Goal: Find contact information: Find contact information

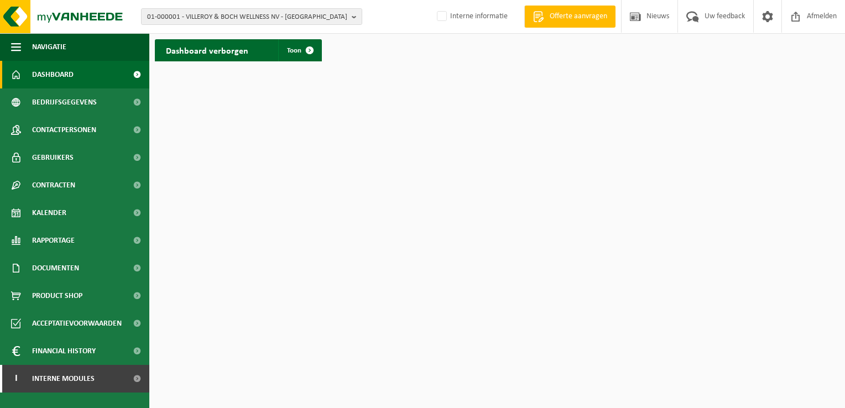
drag, startPoint x: 354, startPoint y: 20, endPoint x: 293, endPoint y: 25, distance: 61.0
click at [354, 20] on b "button" at bounding box center [357, 16] width 10 height 15
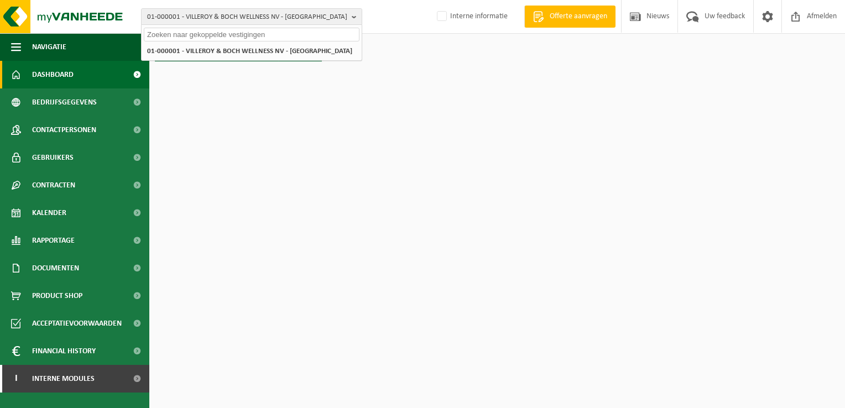
click at [180, 32] on input "text" at bounding box center [252, 35] width 216 height 14
paste input "01-001154"
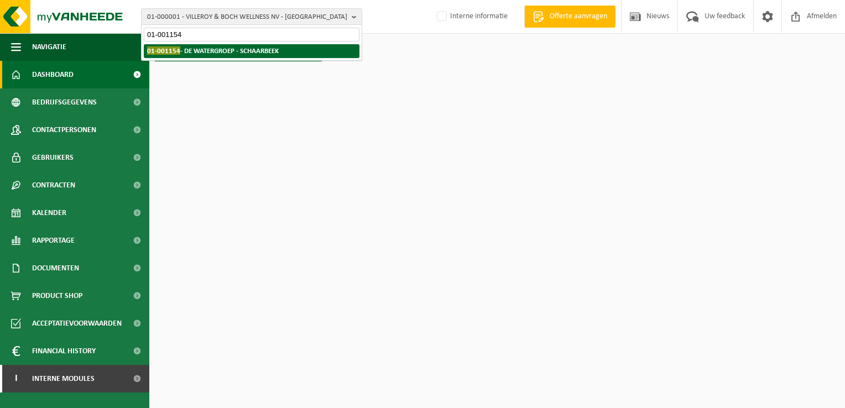
type input "01-001154"
click at [239, 51] on strong "01-001154 - DE WATERGROEP - SCHAARBEEK" at bounding box center [213, 50] width 132 height 8
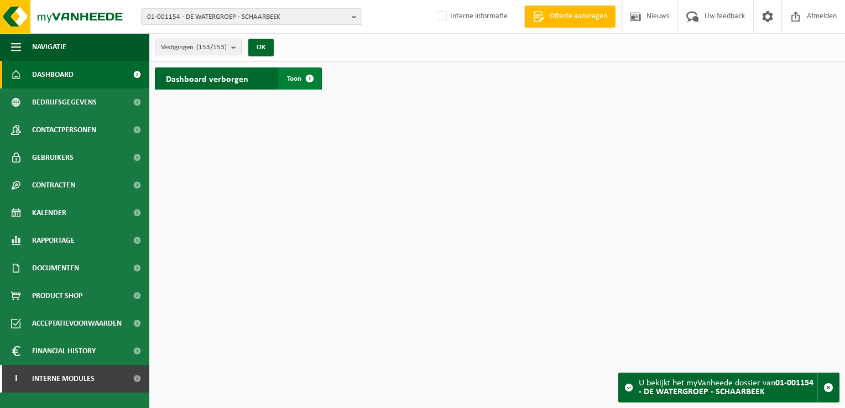
click at [310, 77] on span at bounding box center [310, 78] width 22 height 22
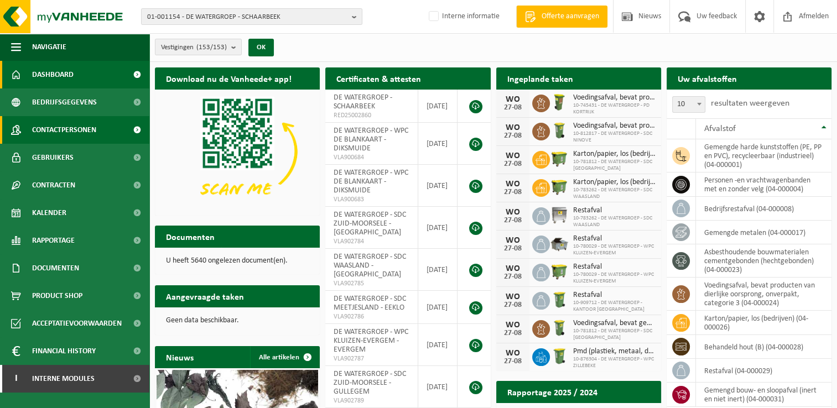
click at [71, 128] on span "Contactpersonen" at bounding box center [64, 130] width 64 height 28
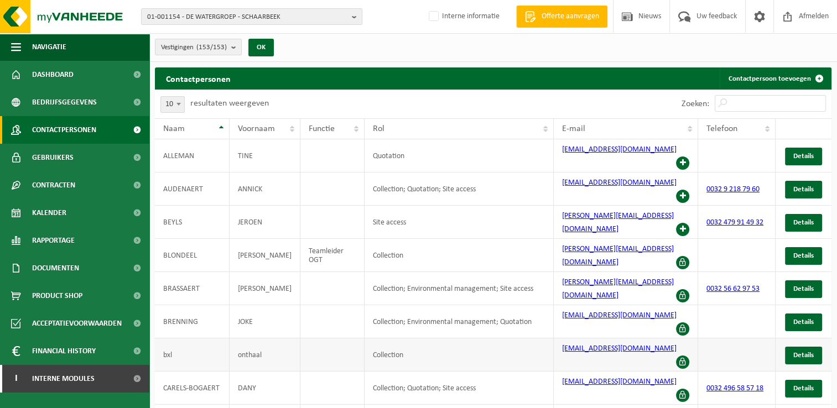
scroll to position [35, 0]
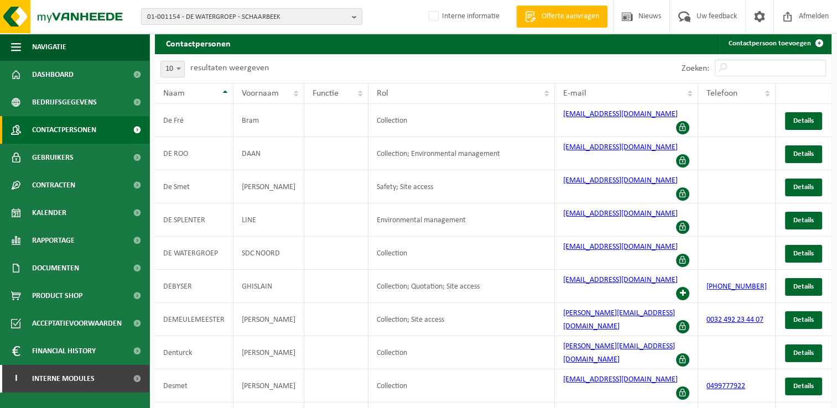
scroll to position [18, 0]
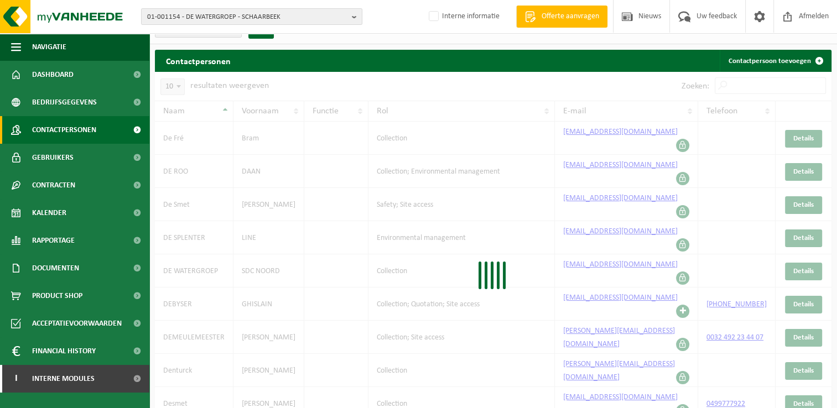
scroll to position [25, 0]
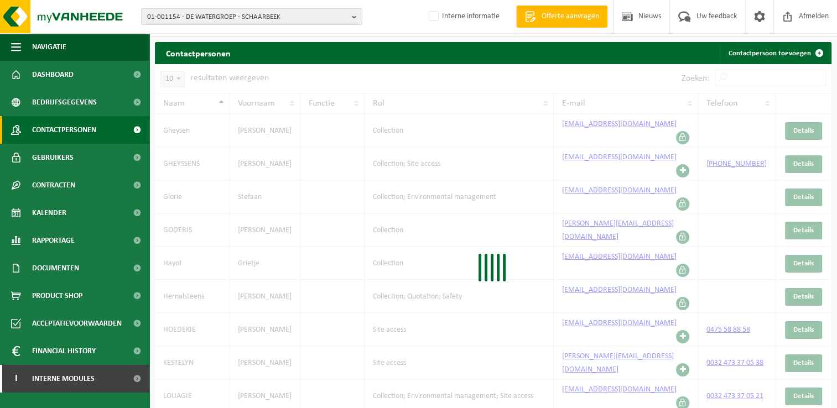
scroll to position [9, 0]
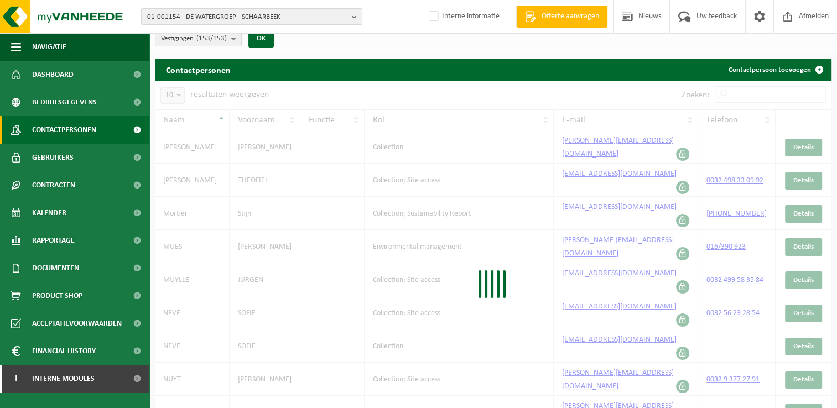
scroll to position [21, 0]
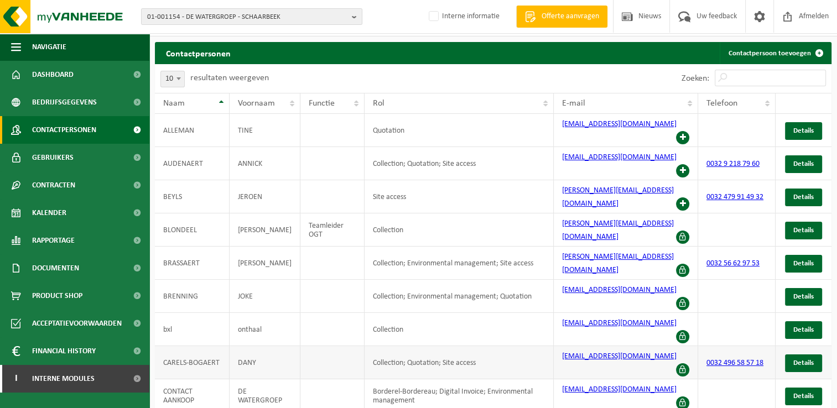
scroll to position [35, 0]
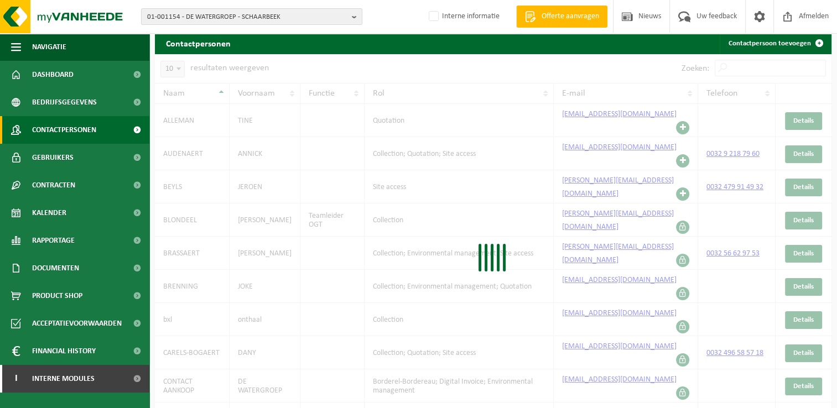
scroll to position [18, 0]
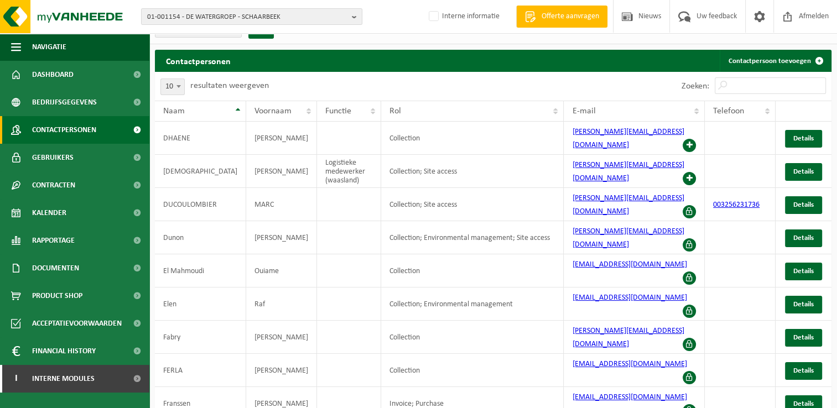
scroll to position [25, 0]
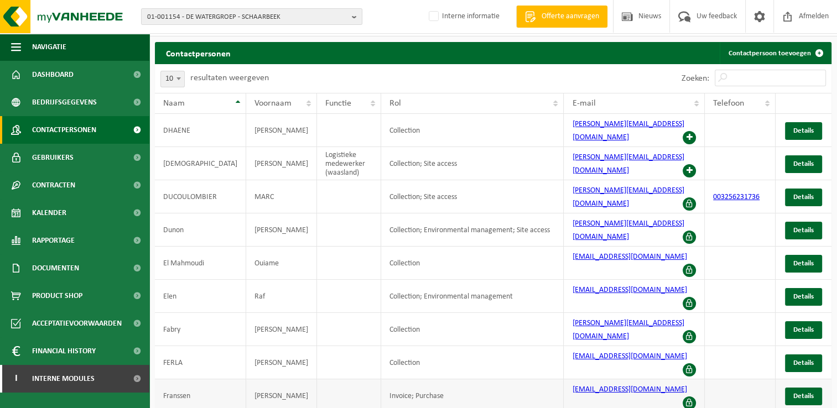
drag, startPoint x: 562, startPoint y: 352, endPoint x: 677, endPoint y: 351, distance: 115.0
click at [677, 379] on td "hanne.franssen@dewatergroep.be" at bounding box center [634, 395] width 141 height 33
copy link "hanne.franssen@dewatergroep.be"
click at [354, 20] on b "button" at bounding box center [357, 16] width 10 height 15
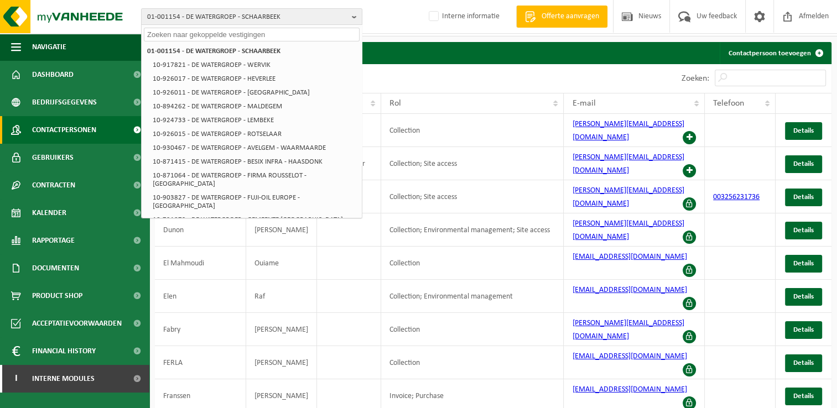
click at [288, 38] on input "text" at bounding box center [252, 35] width 216 height 14
paste input "01-001208"
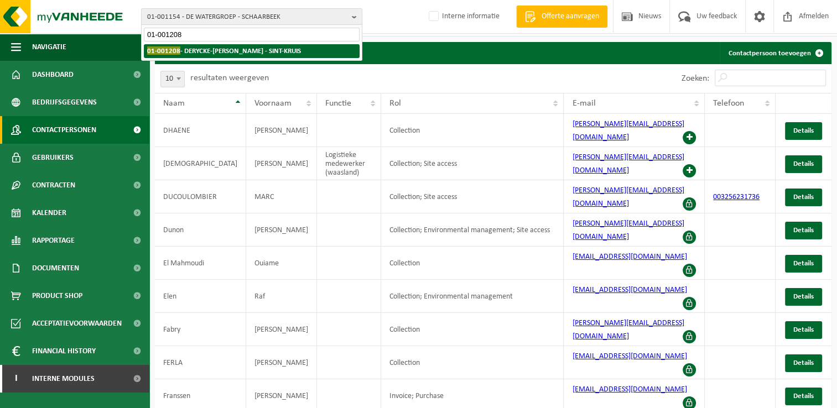
type input "01-001208"
click at [272, 51] on strong "01-001208 - DERYCKE-LODEWIJK VANMALE - SINT-KRUIS" at bounding box center [224, 50] width 154 height 8
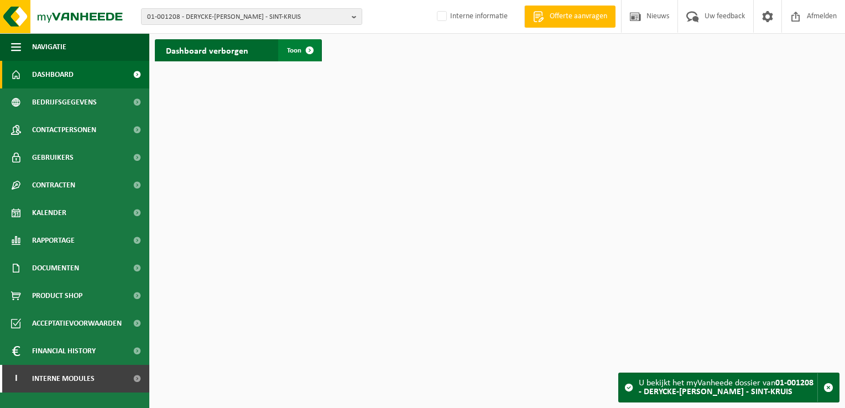
click at [311, 52] on span at bounding box center [310, 50] width 22 height 22
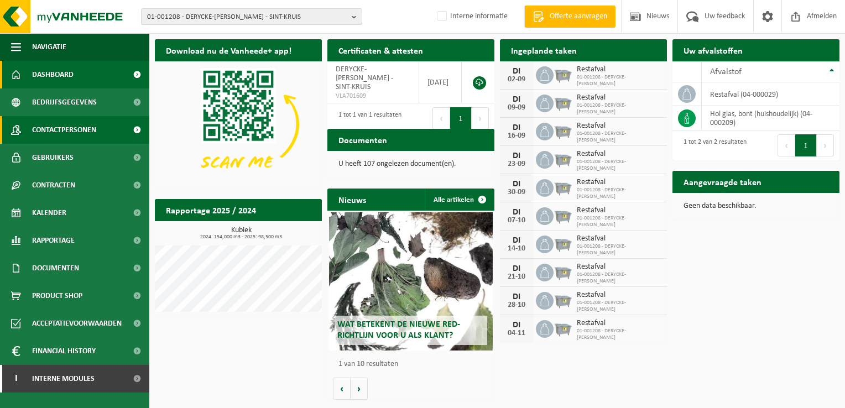
click at [98, 125] on link "Contactpersonen" at bounding box center [74, 130] width 149 height 28
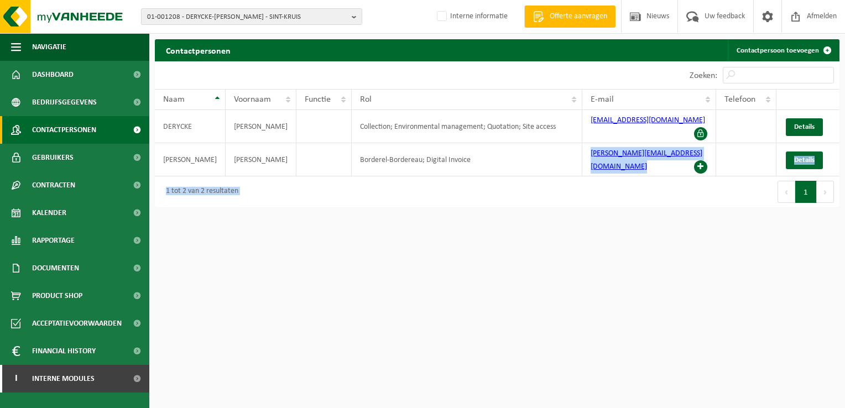
drag, startPoint x: 582, startPoint y: 156, endPoint x: 668, endPoint y: 159, distance: 86.3
click at [668, 159] on div "10 25 50 100 10 resultaten weergeven Zoeken: Naam Voornaam Functie Rol E-mail T…" at bounding box center [497, 134] width 685 height 146
click at [551, 316] on html "01-001208 - DERYCKE-[PERSON_NAME] - SINT-KRUIS 01-001208 - DERYCKE-[PERSON_NAME…" at bounding box center [422, 204] width 845 height 408
click at [574, 399] on html "01-001208 - DERYCKE-[PERSON_NAME] - SINT-KRUIS 01-001208 - DERYCKE-[PERSON_NAME…" at bounding box center [422, 204] width 845 height 408
click at [497, 176] on div "Eerste Vorige 1 Volgende Laatste" at bounding box center [668, 191] width 342 height 31
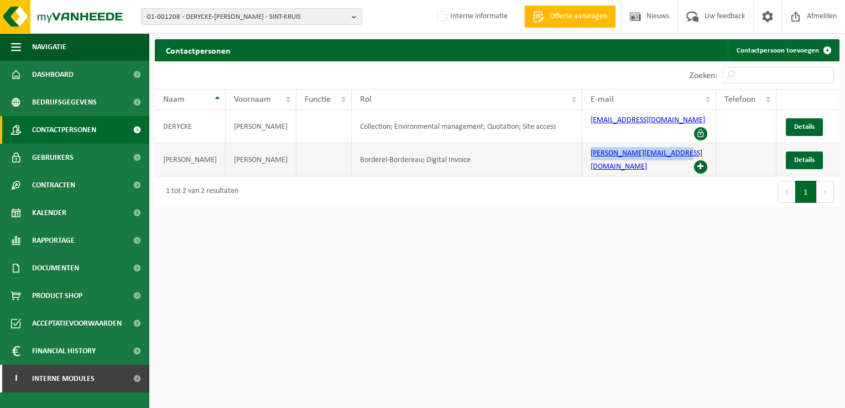
drag, startPoint x: 578, startPoint y: 147, endPoint x: 677, endPoint y: 154, distance: 99.3
click at [677, 154] on td "[PERSON_NAME][EMAIL_ADDRESS][DOMAIN_NAME]" at bounding box center [649, 159] width 134 height 33
copy link "[PERSON_NAME][EMAIL_ADDRESS][DOMAIN_NAME]"
